Goal: Information Seeking & Learning: Learn about a topic

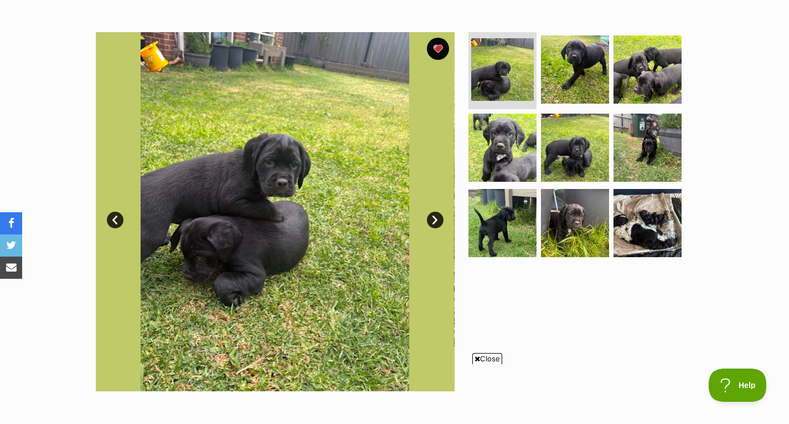
click at [489, 350] on div at bounding box center [579, 211] width 227 height 359
click at [486, 356] on span "Close" at bounding box center [488, 358] width 30 height 11
click at [666, 191] on img at bounding box center [647, 222] width 71 height 71
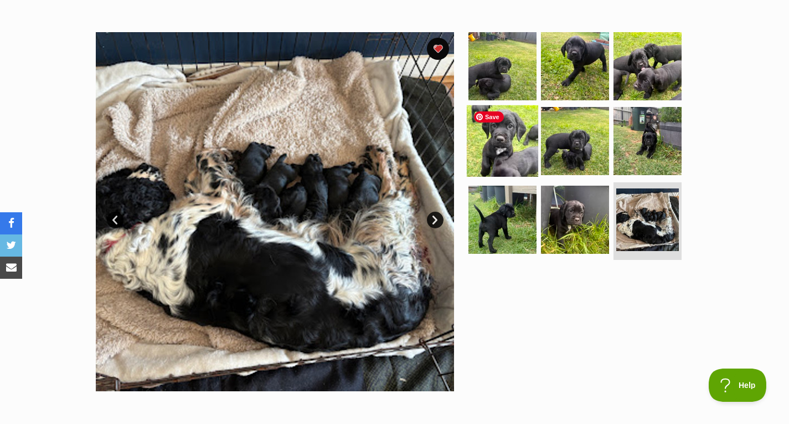
click at [498, 160] on img at bounding box center [502, 140] width 71 height 71
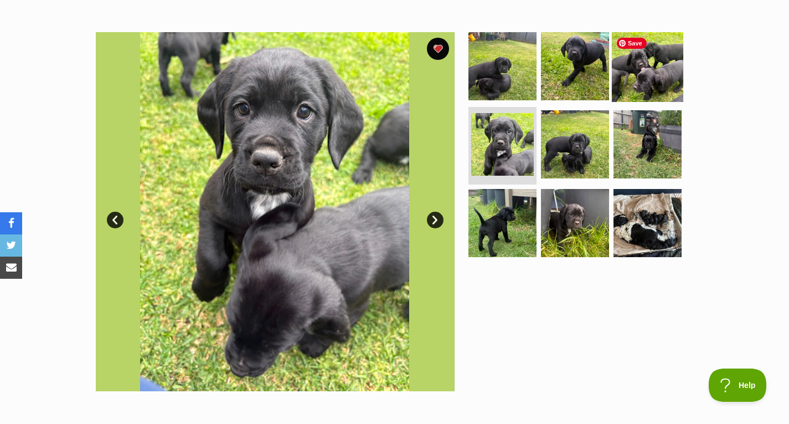
click at [642, 65] on img at bounding box center [647, 65] width 71 height 71
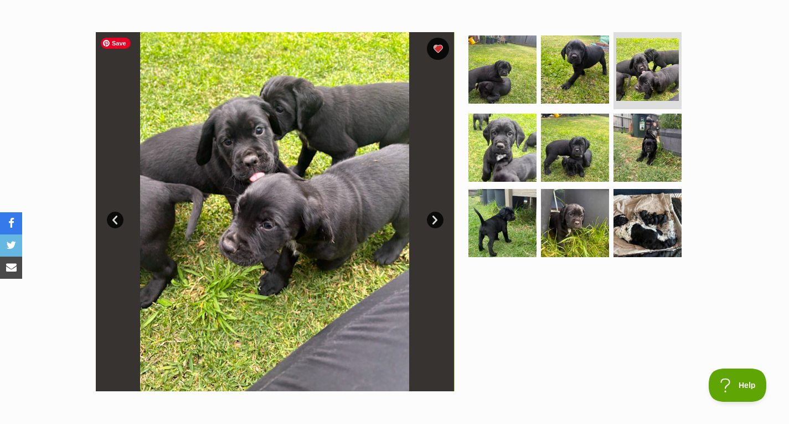
scroll to position [202, 0]
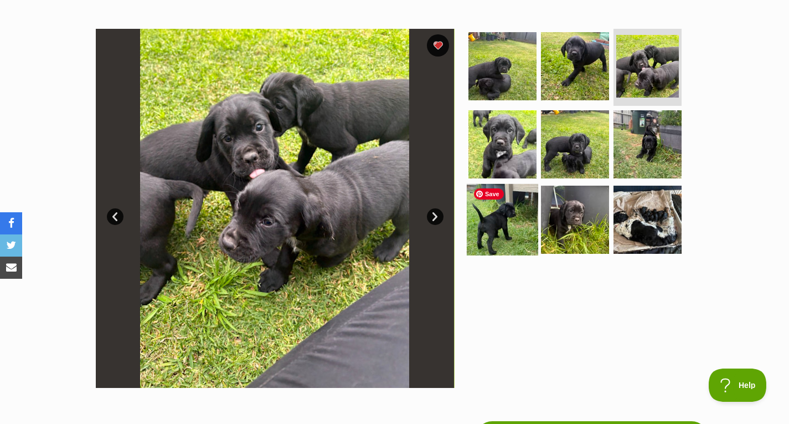
click at [496, 238] on img at bounding box center [502, 219] width 71 height 71
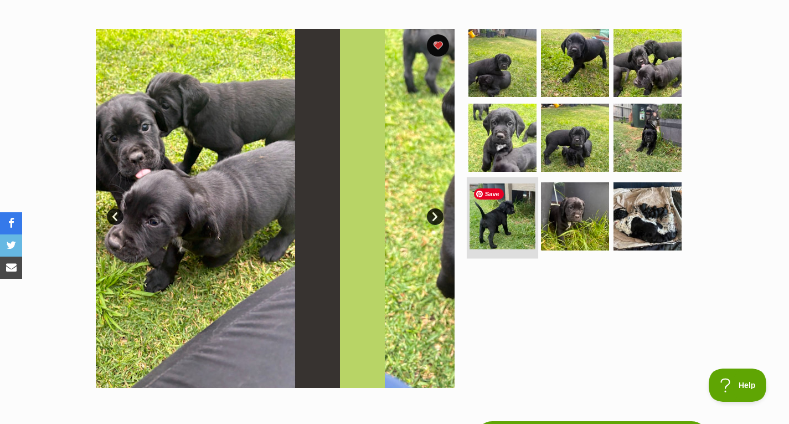
scroll to position [0, 0]
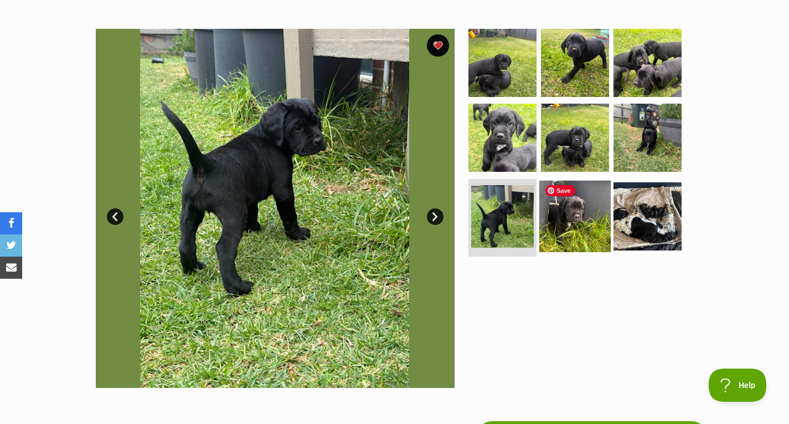
click at [558, 230] on img at bounding box center [575, 216] width 71 height 71
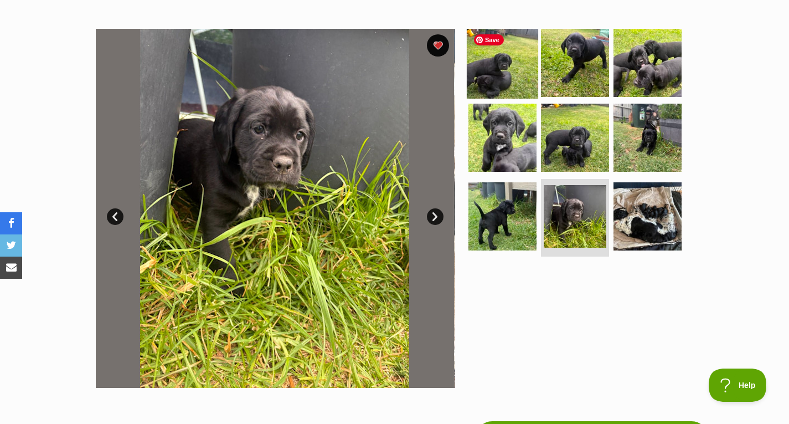
click at [504, 62] on img at bounding box center [502, 62] width 71 height 71
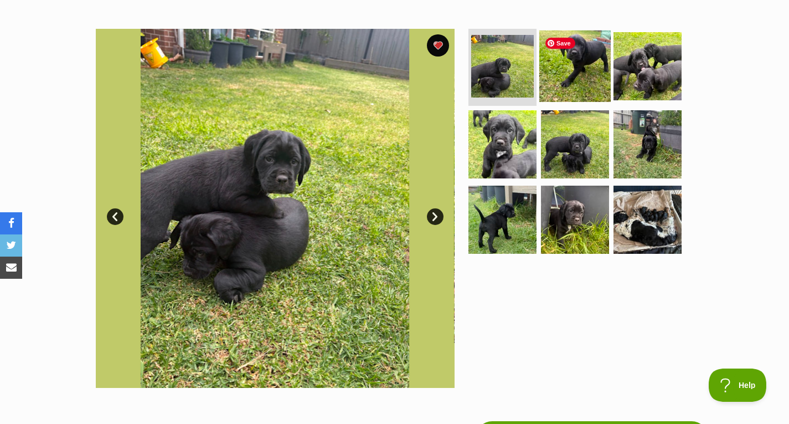
click at [563, 65] on img at bounding box center [575, 65] width 71 height 71
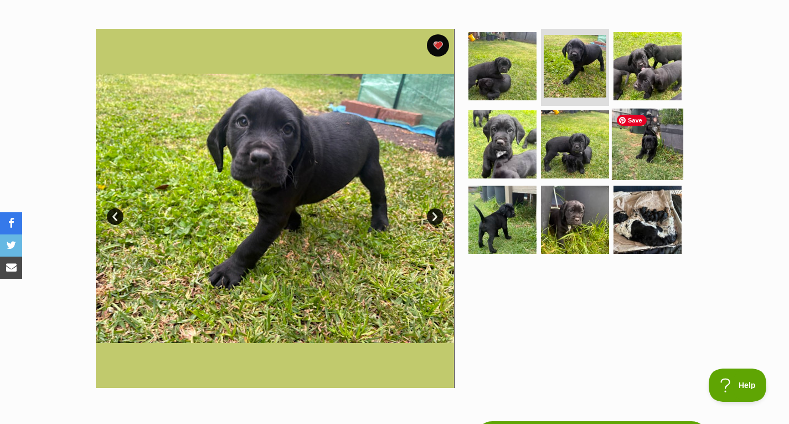
click at [637, 139] on img at bounding box center [647, 144] width 71 height 71
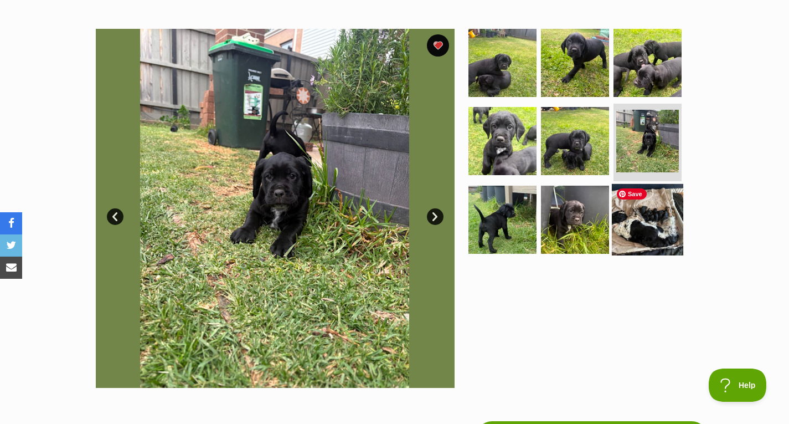
click at [657, 219] on img at bounding box center [647, 219] width 71 height 71
